Goal: Task Accomplishment & Management: Use online tool/utility

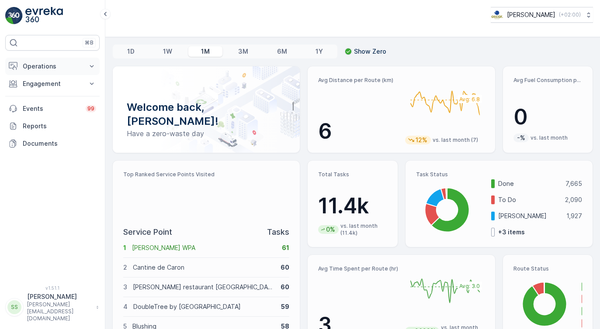
click at [54, 66] on p "Operations" at bounding box center [52, 66] width 59 height 9
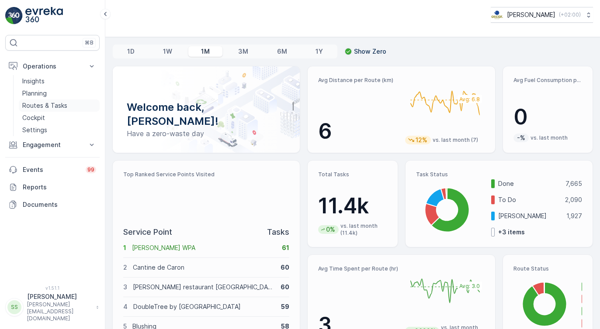
click at [48, 106] on p "Routes & Tasks" at bounding box center [44, 105] width 45 height 9
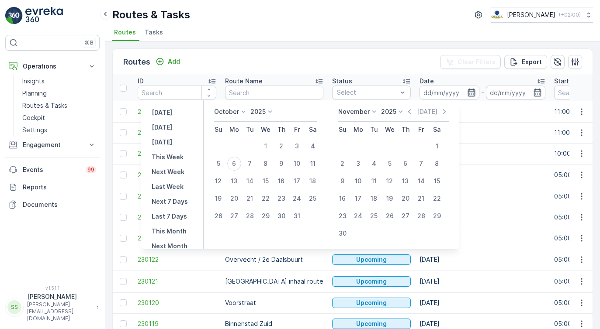
click at [467, 94] on icon "button" at bounding box center [471, 92] width 9 height 9
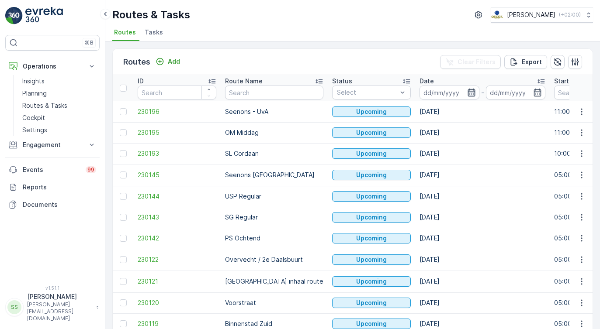
click at [467, 94] on icon "button" at bounding box center [471, 92] width 9 height 9
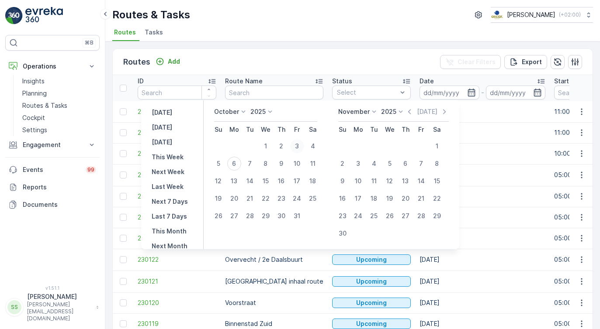
click at [301, 147] on div "3" at bounding box center [297, 146] width 14 height 14
type input "[DATE]"
click at [301, 148] on div "3" at bounding box center [297, 146] width 14 height 14
type input "[DATE]"
click button "3" at bounding box center [297, 146] width 16 height 16
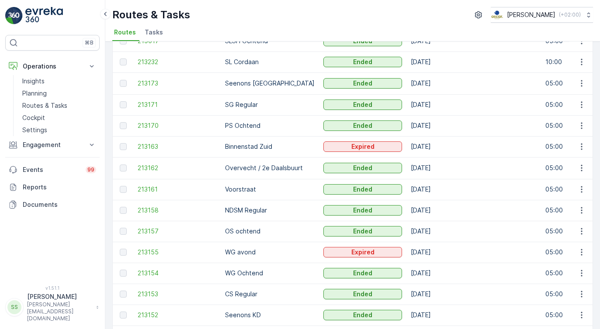
scroll to position [341, 0]
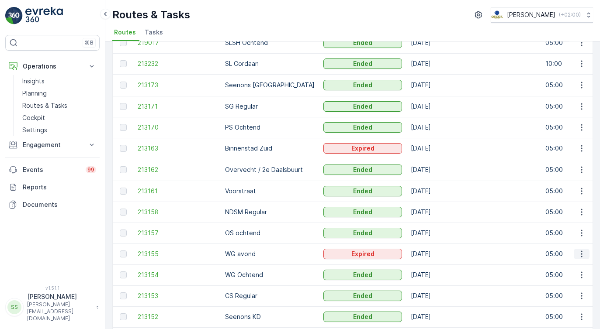
click at [580, 254] on icon "button" at bounding box center [581, 254] width 9 height 9
click at [577, 261] on div "See More Details" at bounding box center [565, 266] width 67 height 12
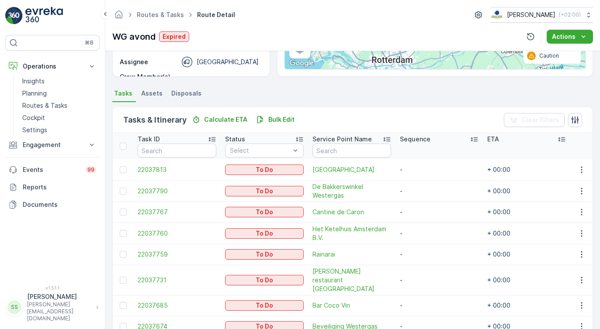
scroll to position [161, 0]
